Goal: Information Seeking & Learning: Understand process/instructions

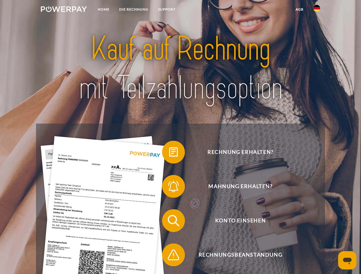
click at [64, 10] on img at bounding box center [64, 9] width 46 height 6
click at [316, 10] on img at bounding box center [316, 8] width 7 height 7
click at [299, 9] on link "agb" at bounding box center [299, 9] width 18 height 10
click at [169, 153] on span at bounding box center [164, 152] width 29 height 29
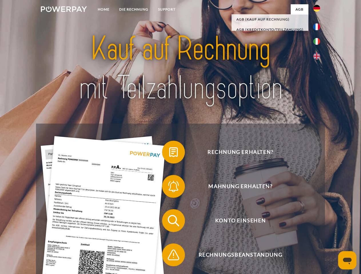
click at [169, 188] on span at bounding box center [164, 186] width 29 height 29
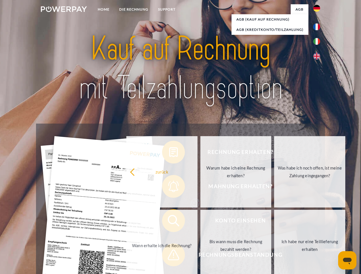
click at [200, 222] on link "Bis wann muss die Rechnung bezahlt werden?" at bounding box center [235, 245] width 71 height 71
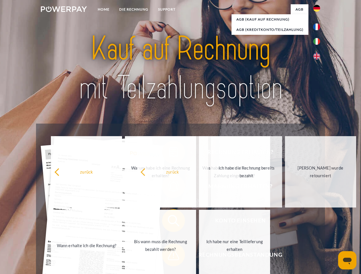
click at [169, 256] on span at bounding box center [164, 255] width 29 height 29
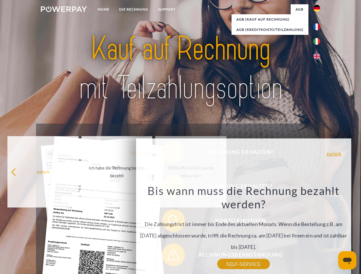
click at [347, 260] on icon "Messaging-Fenster öffnen" at bounding box center [347, 261] width 9 height 7
